Goal: Information Seeking & Learning: Learn about a topic

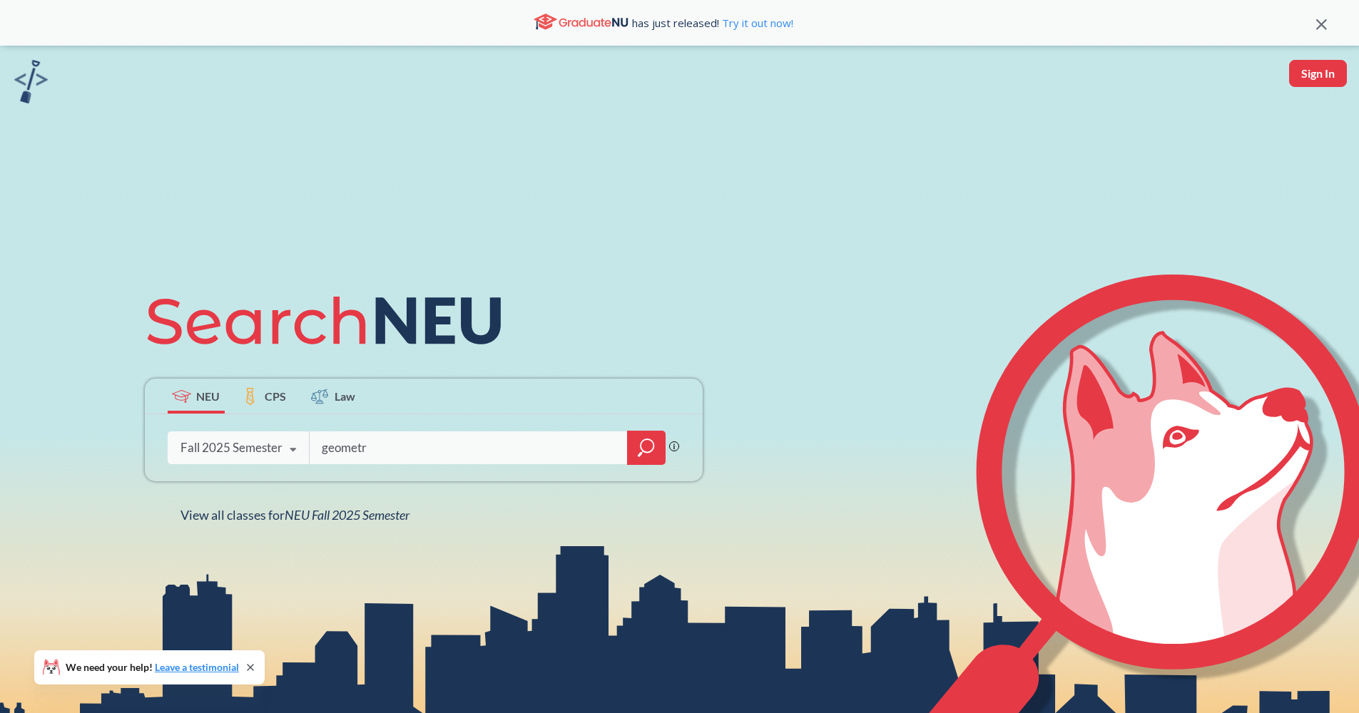
type input "geometry"
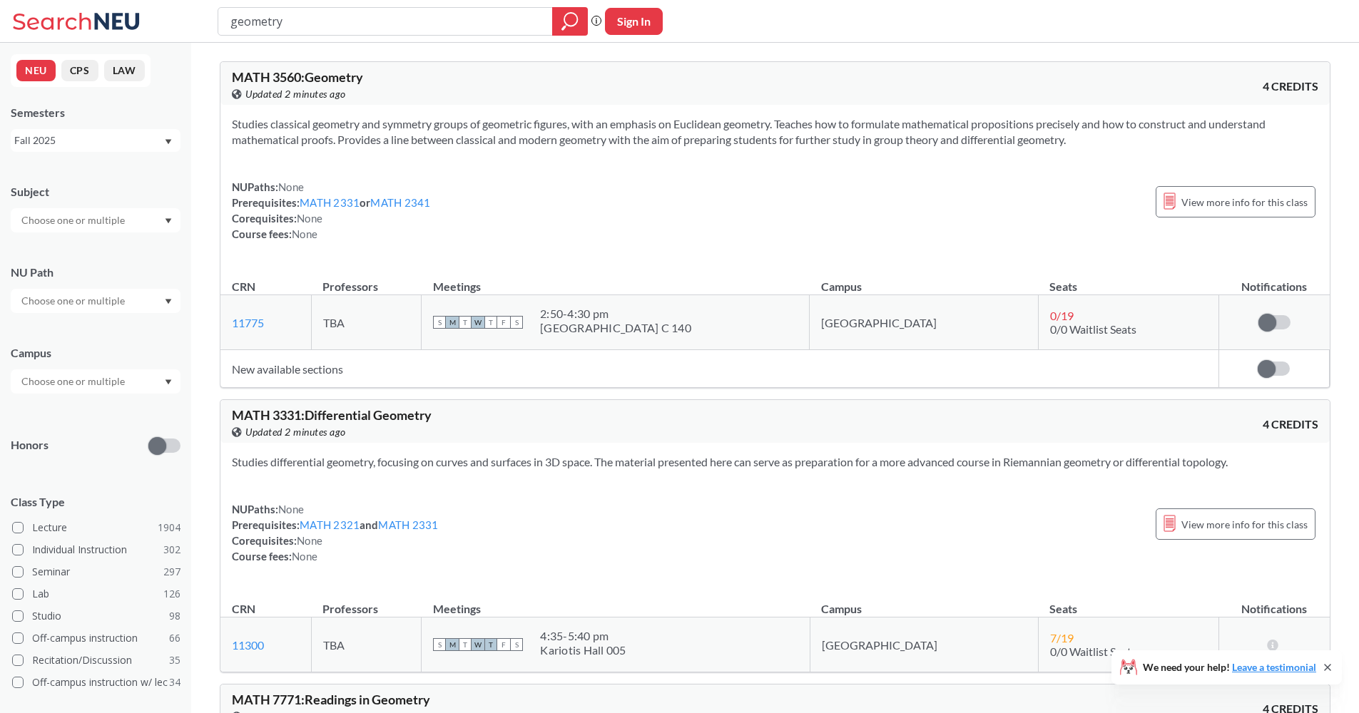
click at [690, 225] on div "NUPaths: None Prerequisites: MATH 2331 or MATH 2341 Corequisites: None Course f…" at bounding box center [775, 210] width 1086 height 63
click at [163, 222] on div at bounding box center [96, 220] width 170 height 24
click at [155, 242] on div "CS ( 115 )" at bounding box center [99, 246] width 161 height 16
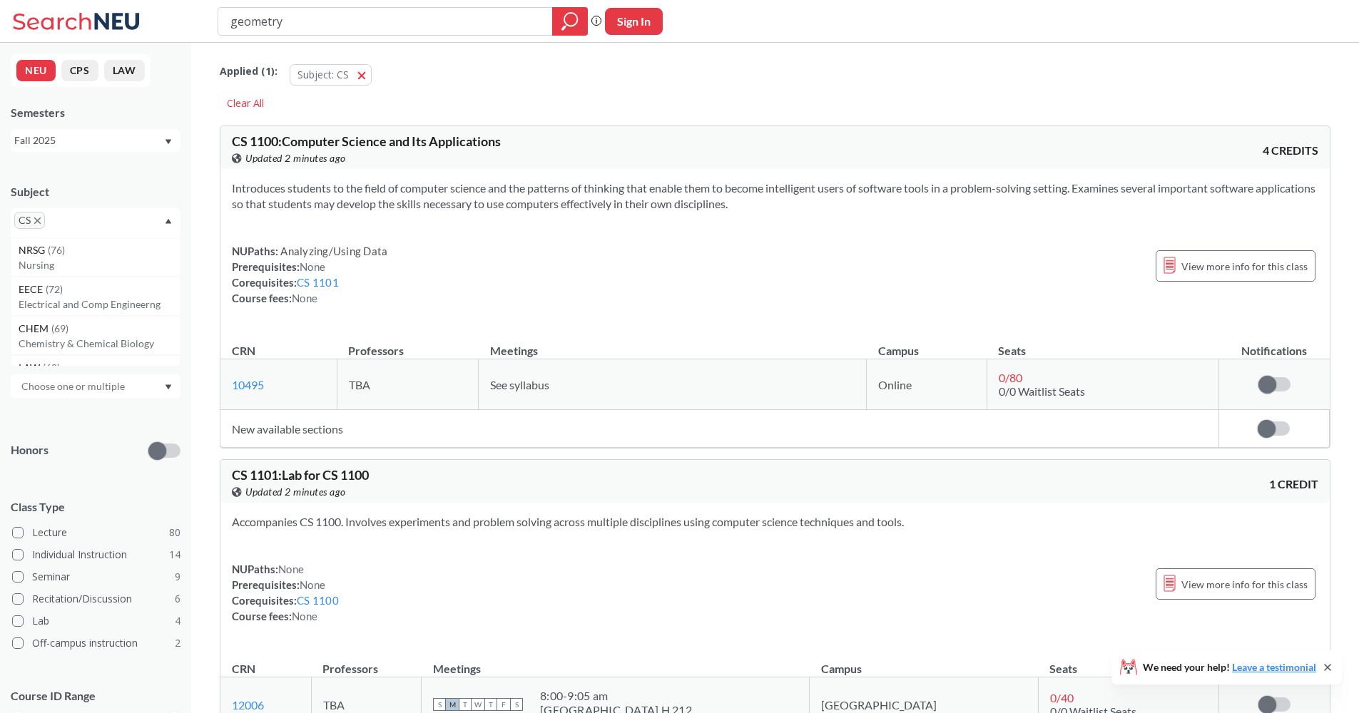
drag, startPoint x: 351, startPoint y: 18, endPoint x: 209, endPoint y: 28, distance: 142.3
click at [209, 28] on div "geometry Phrase search guarantees the exact search appears in the results. Ex. …" at bounding box center [679, 21] width 1359 height 43
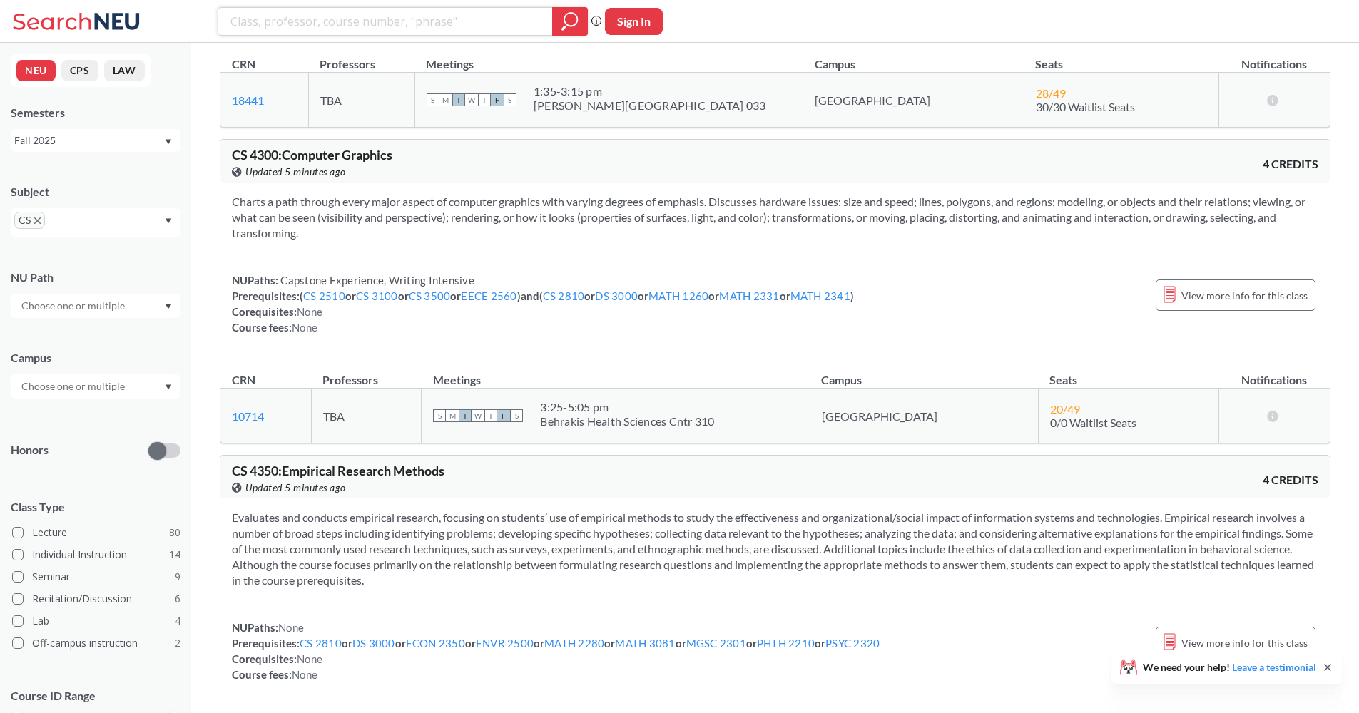
scroll to position [10683, 0]
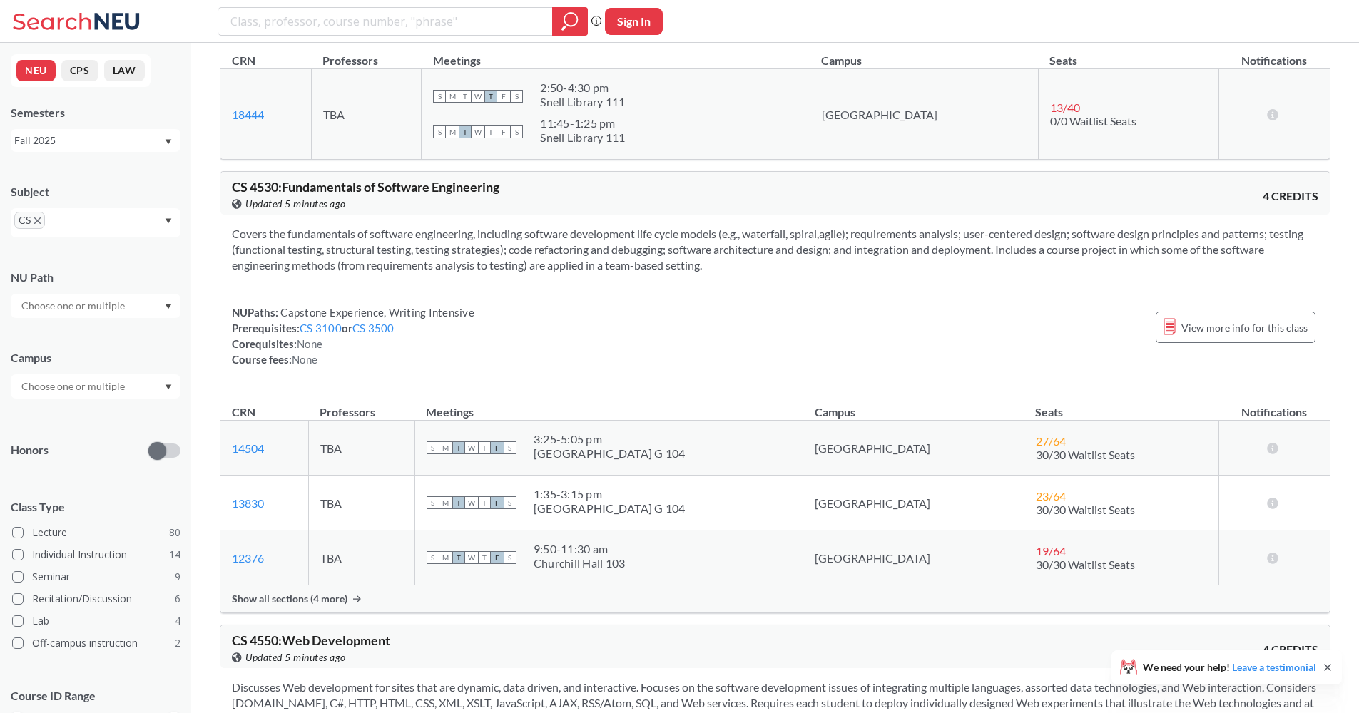
scroll to position [12351, 0]
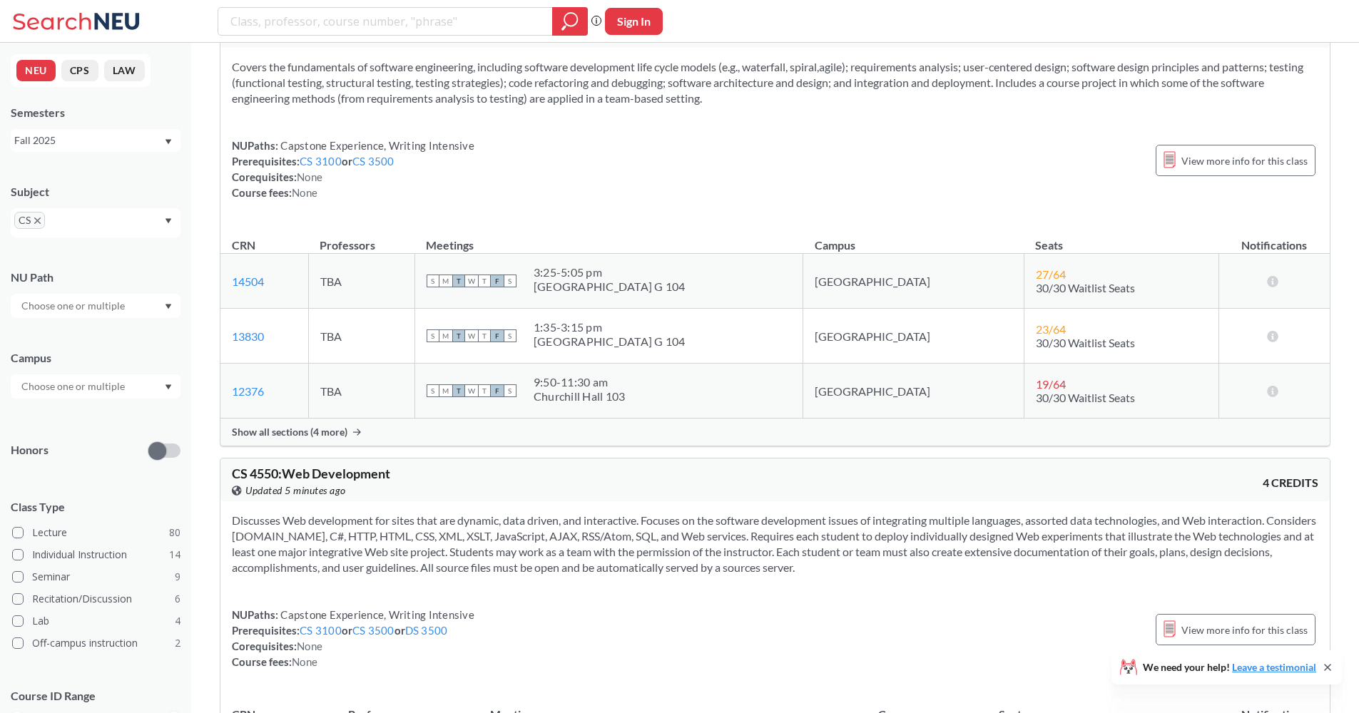
click at [825, 438] on div "Show all sections (4 more)" at bounding box center [774, 432] width 1109 height 27
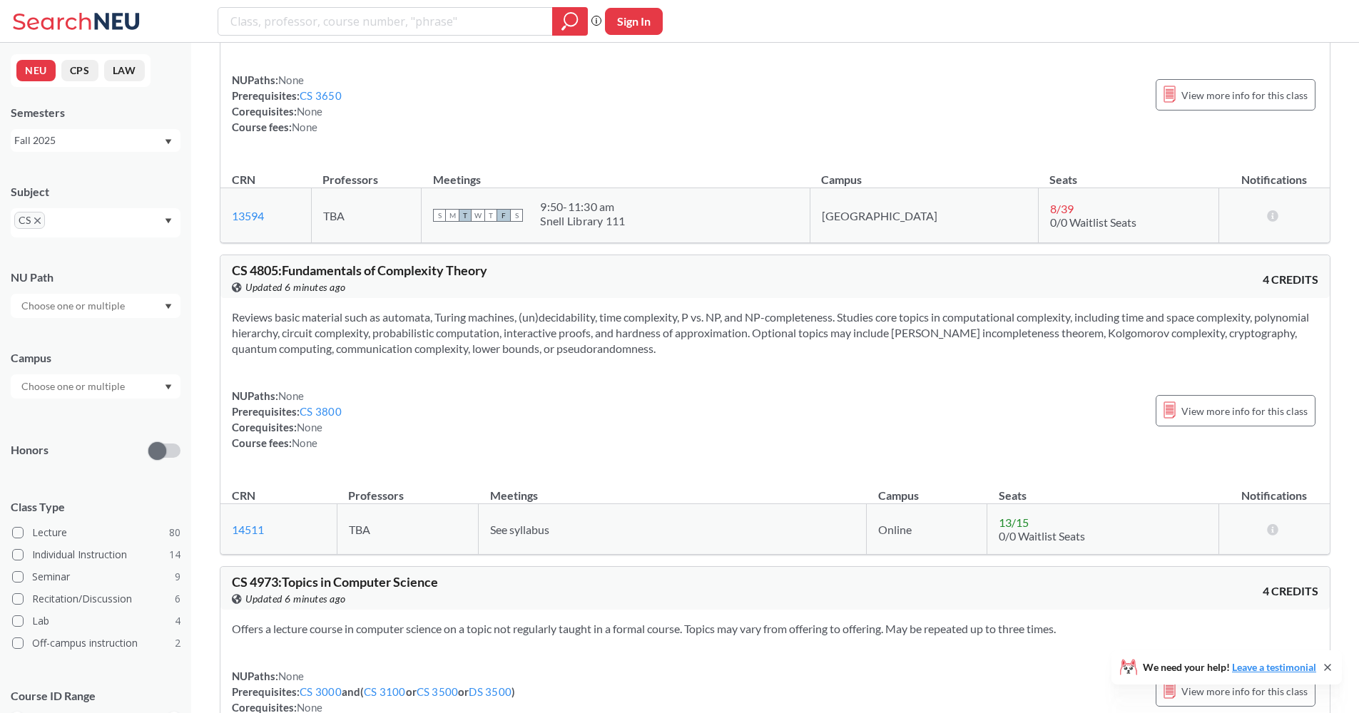
scroll to position [13992, 0]
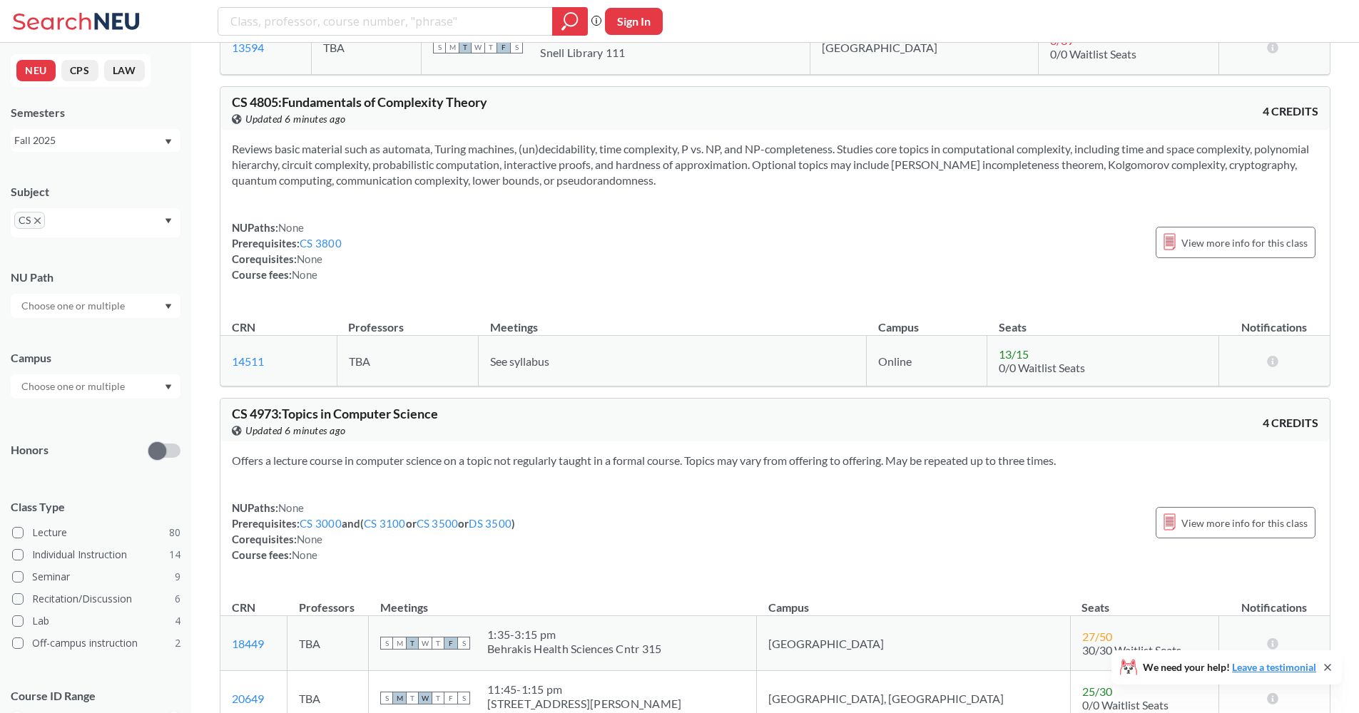
click at [35, 218] on icon "X to remove pill" at bounding box center [37, 221] width 6 height 6
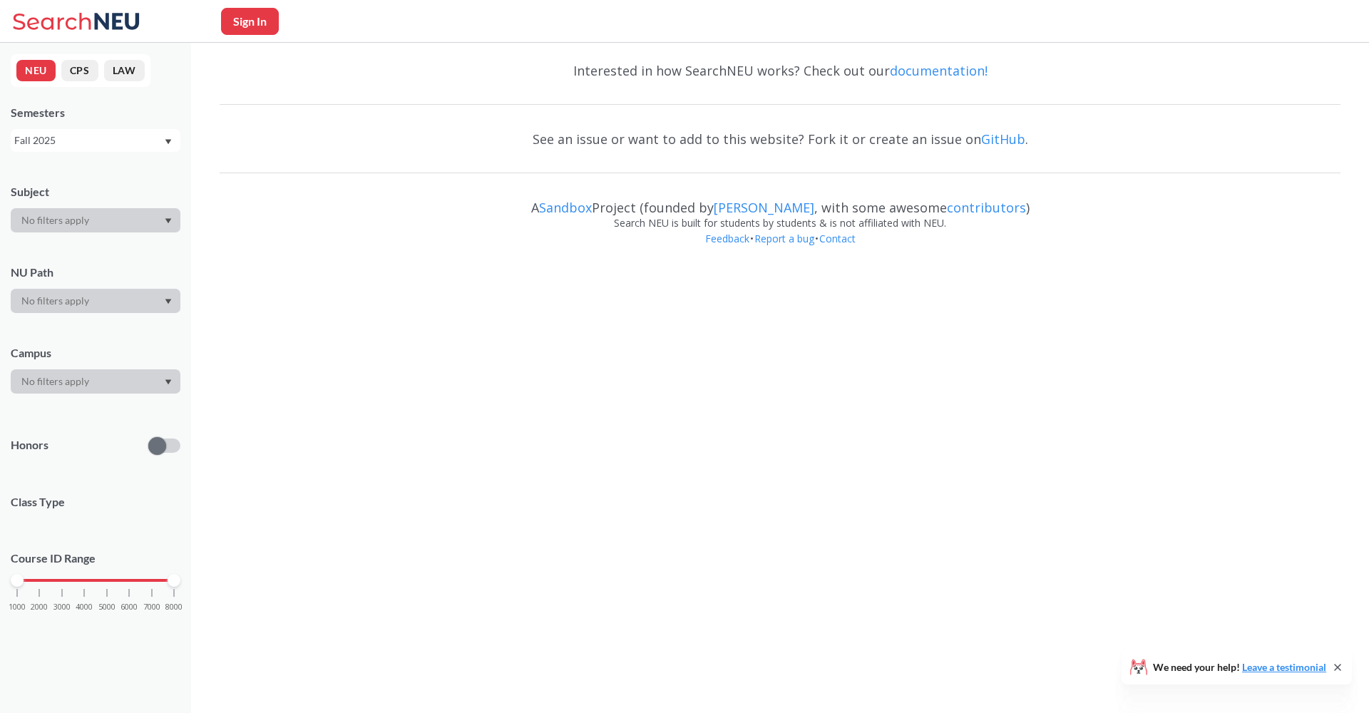
click at [48, 222] on div at bounding box center [96, 220] width 170 height 24
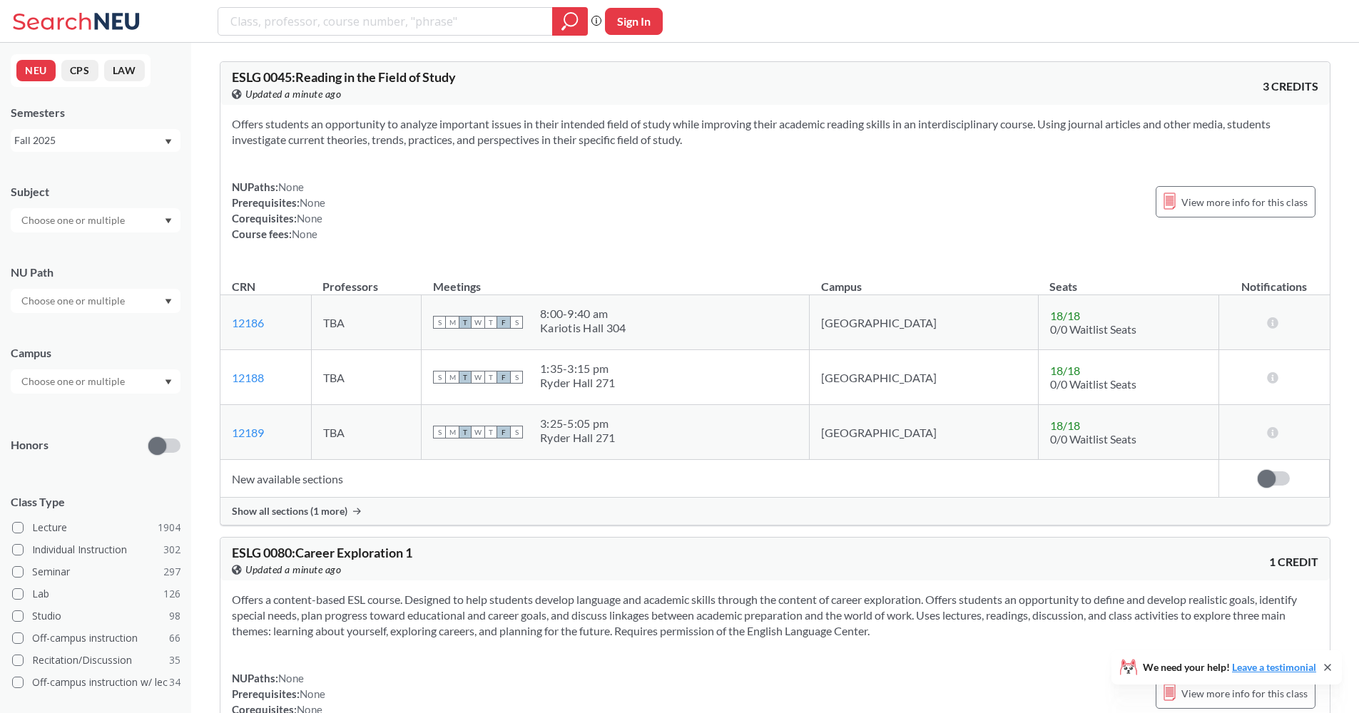
click at [88, 218] on input "text" at bounding box center [74, 220] width 120 height 17
click at [106, 353] on div "MATH ( 68 )" at bounding box center [99, 352] width 161 height 16
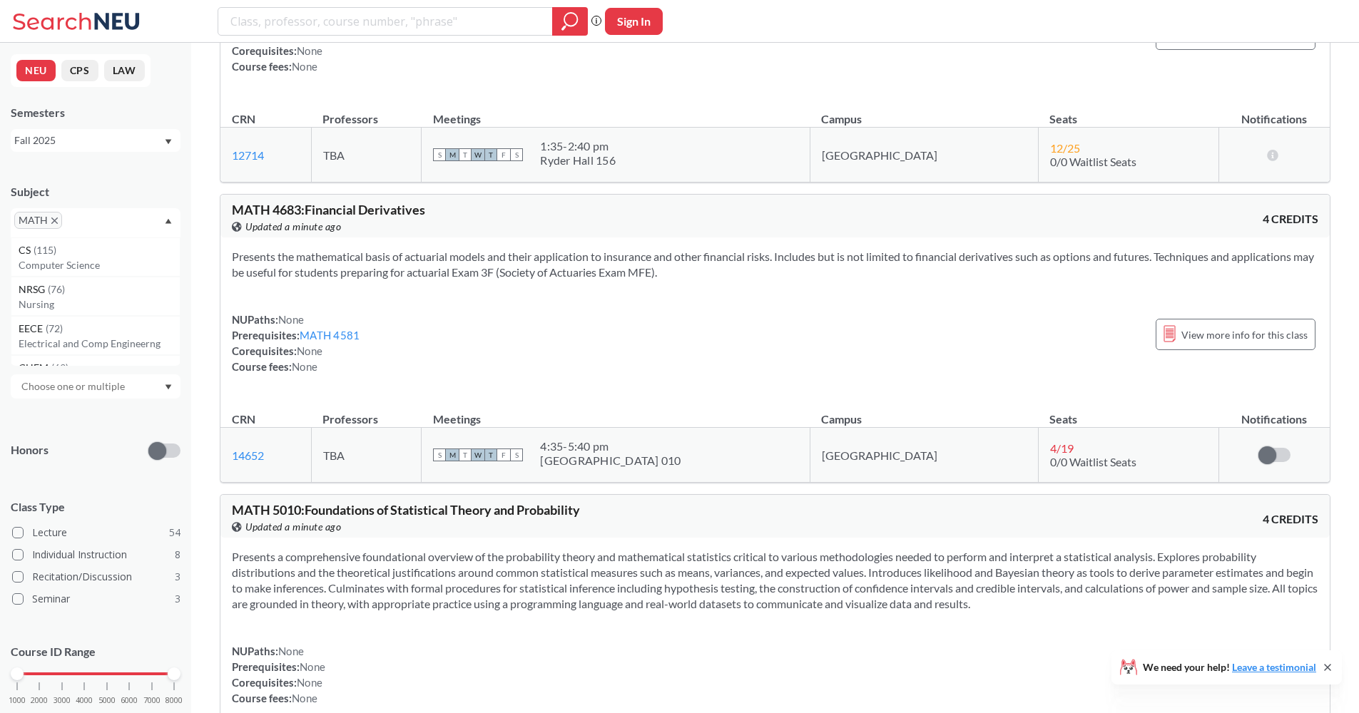
scroll to position [13977, 0]
